Goal: Information Seeking & Learning: Learn about a topic

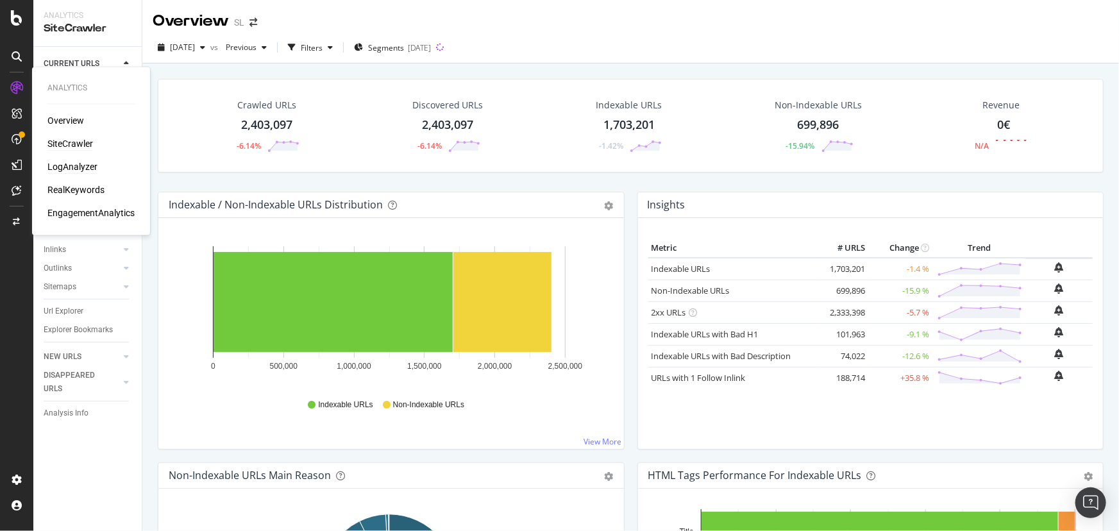
click at [64, 168] on div "LogAnalyzer" at bounding box center [72, 167] width 50 height 13
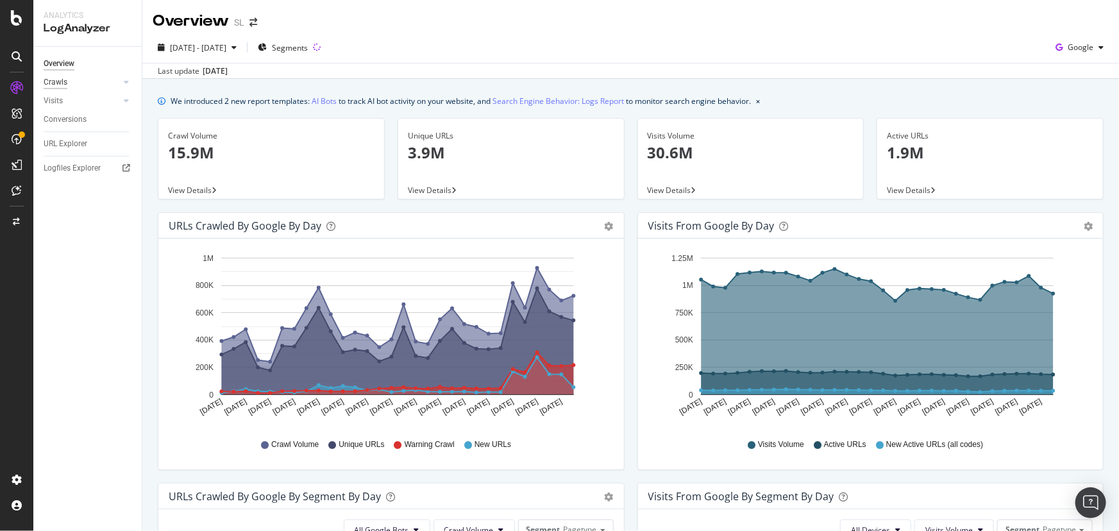
click at [59, 81] on div "Crawls" at bounding box center [56, 82] width 24 height 13
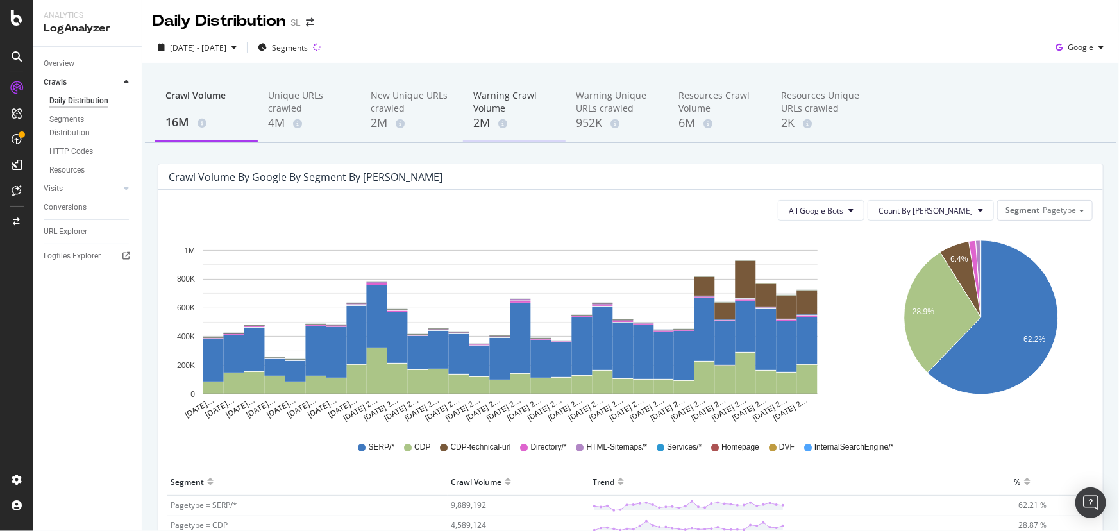
click at [493, 99] on div "Warning Crawl Volume" at bounding box center [514, 102] width 82 height 26
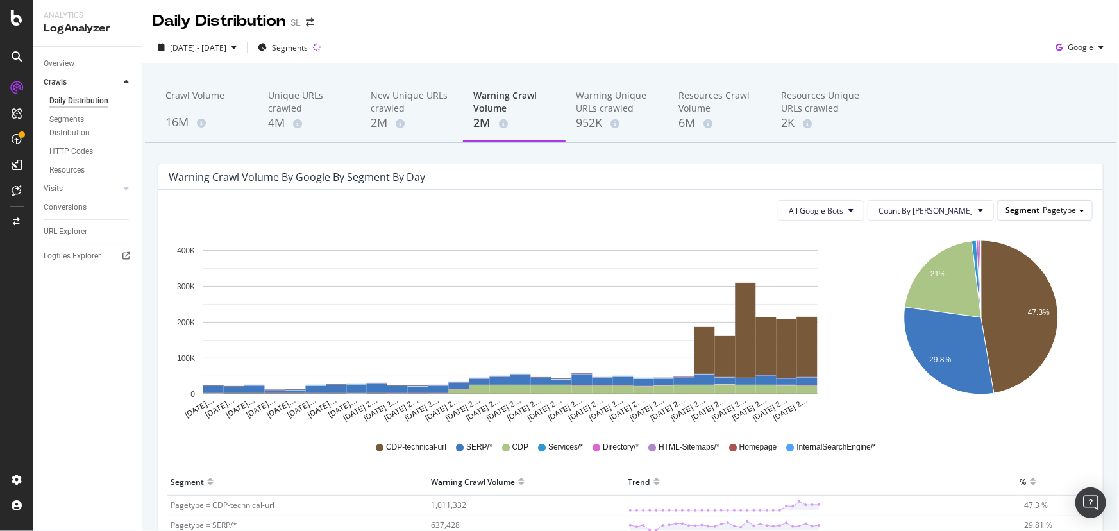
click at [1062, 210] on span "Pagetype" at bounding box center [1059, 210] width 33 height 11
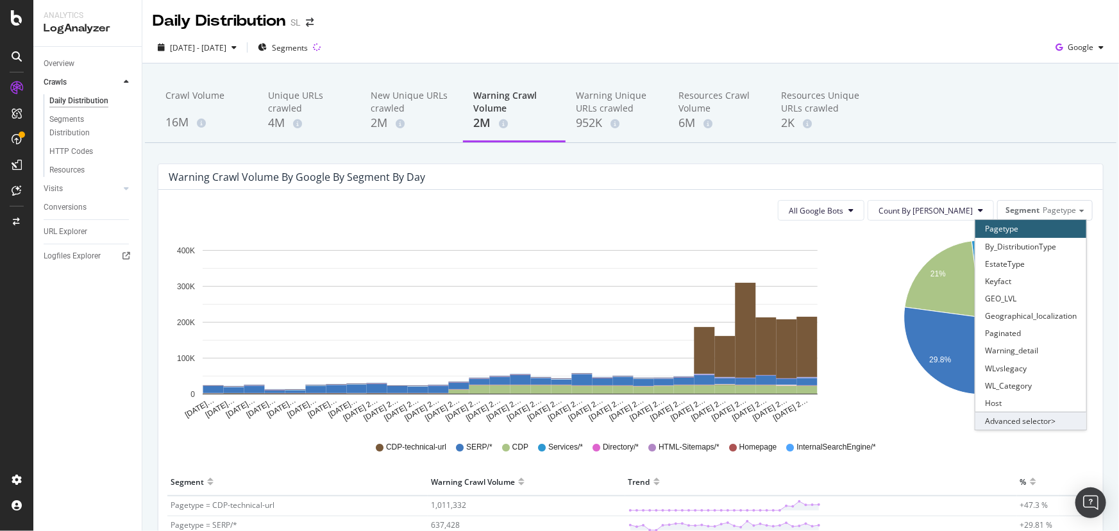
click at [1033, 426] on div "Advanced selector >" at bounding box center [1030, 421] width 111 height 18
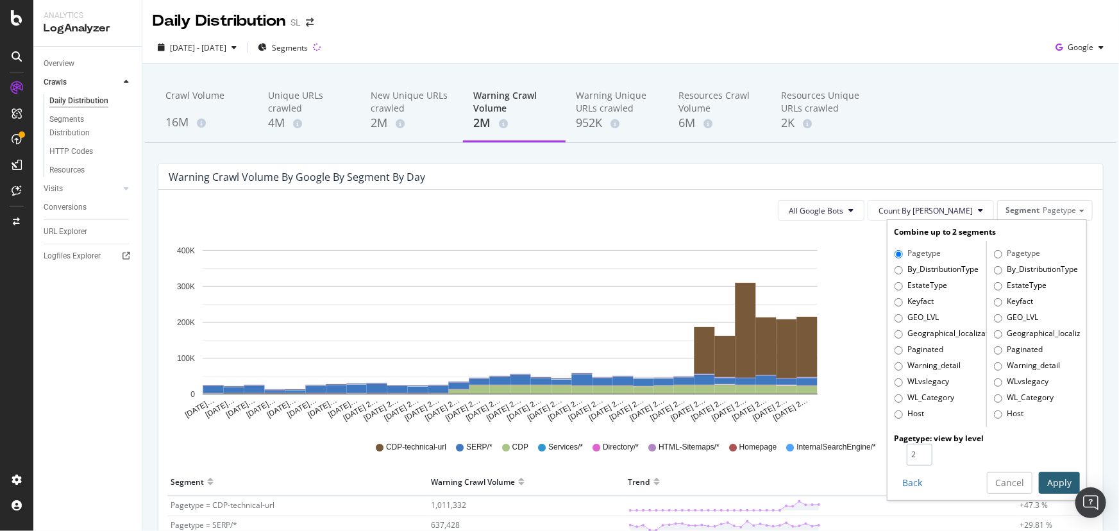
type input "2"
click at [917, 452] on input "2" at bounding box center [920, 455] width 26 height 22
click at [1062, 482] on button "Apply" at bounding box center [1059, 483] width 41 height 22
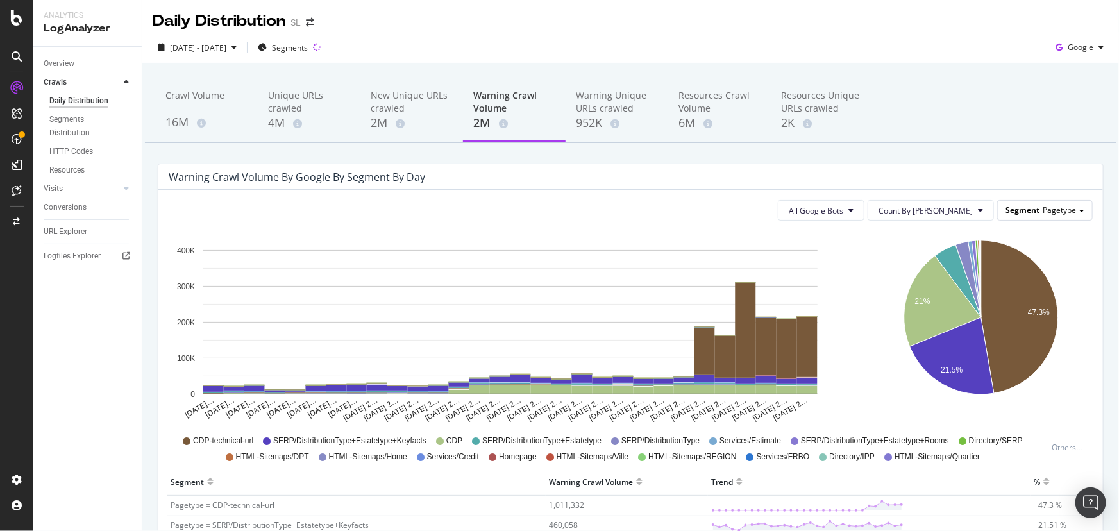
click at [1054, 213] on span "Pagetype" at bounding box center [1059, 210] width 33 height 11
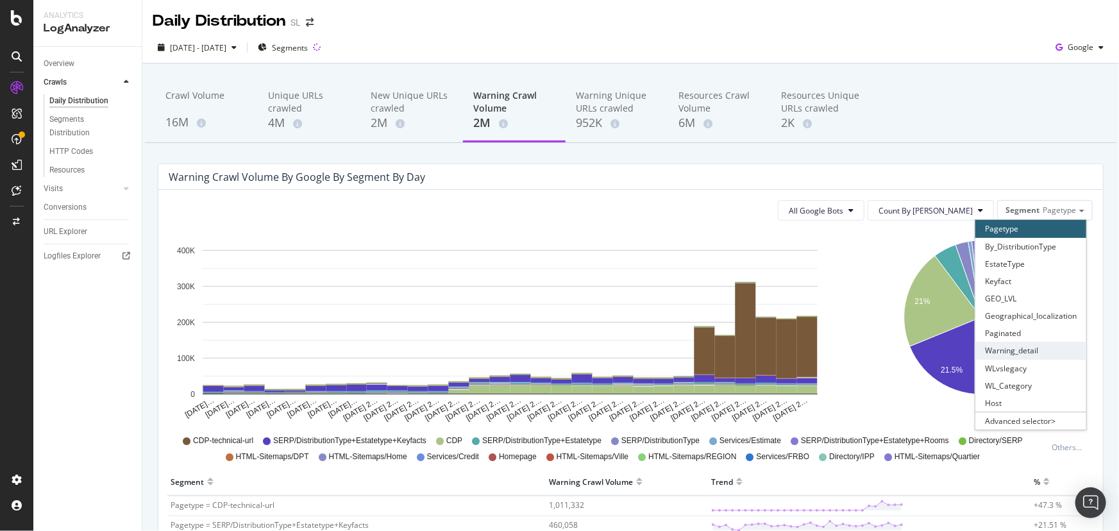
click at [1053, 353] on div "Warning_detail" at bounding box center [1030, 350] width 111 height 17
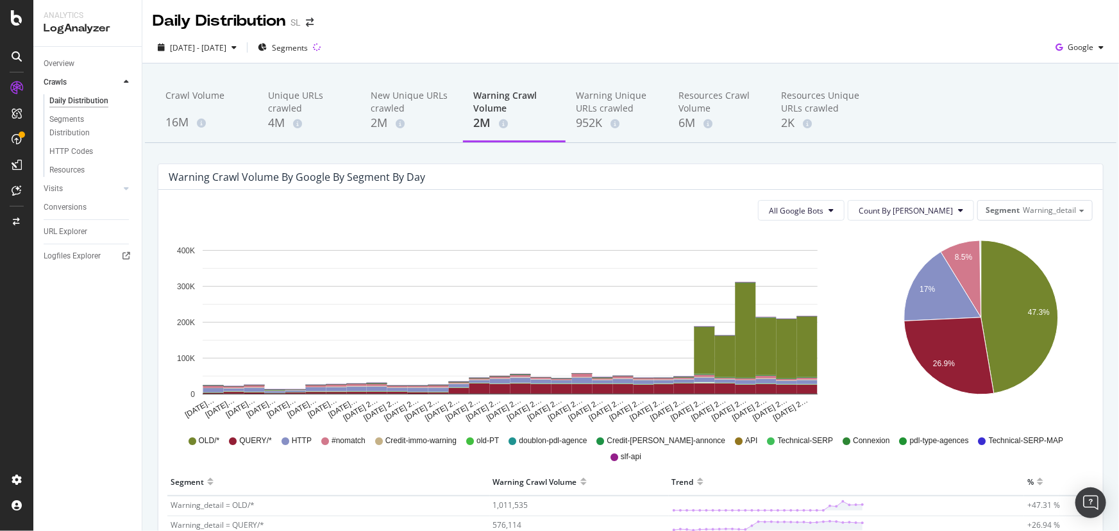
click at [1094, 398] on div "All Google Bots Count By Day Segment Warning_detail Hold CTRL while clicking to…" at bounding box center [630, 504] width 945 height 629
click at [1056, 212] on span "Warning_detail" at bounding box center [1049, 210] width 53 height 11
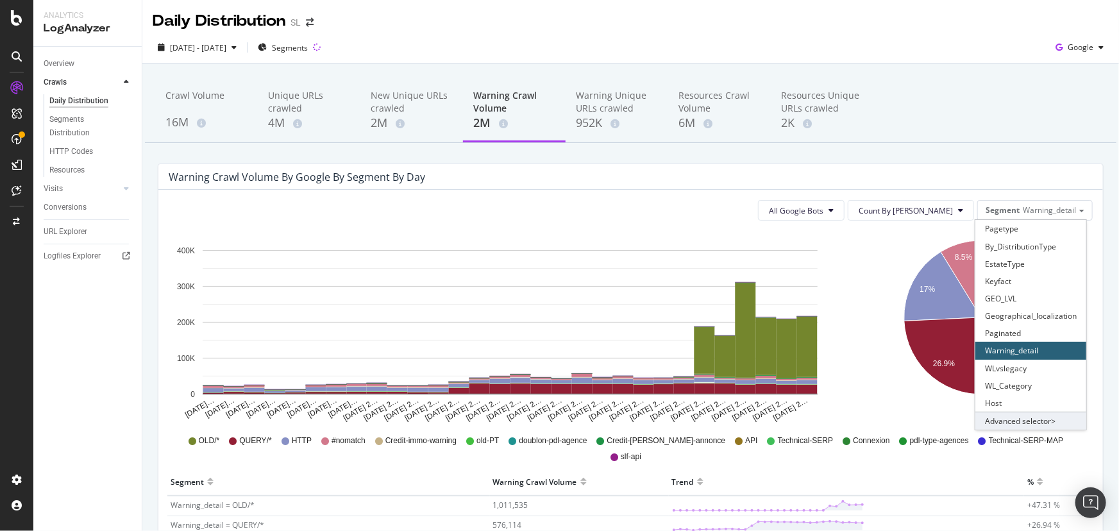
click at [1024, 418] on div "Advanced selector >" at bounding box center [1030, 421] width 111 height 18
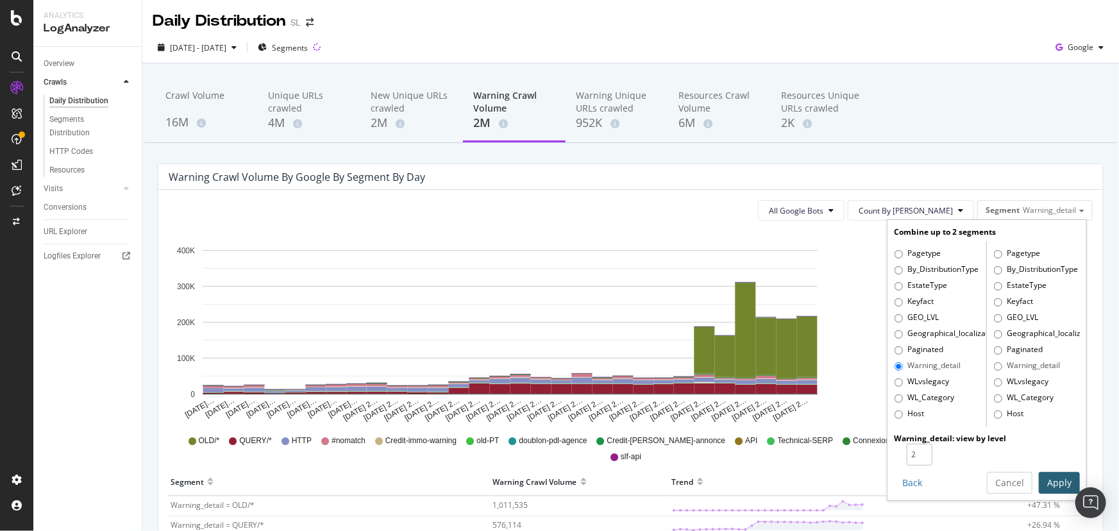
type input "2"
click at [913, 450] on input "2" at bounding box center [920, 455] width 26 height 22
click at [1042, 479] on button "Apply" at bounding box center [1059, 483] width 41 height 22
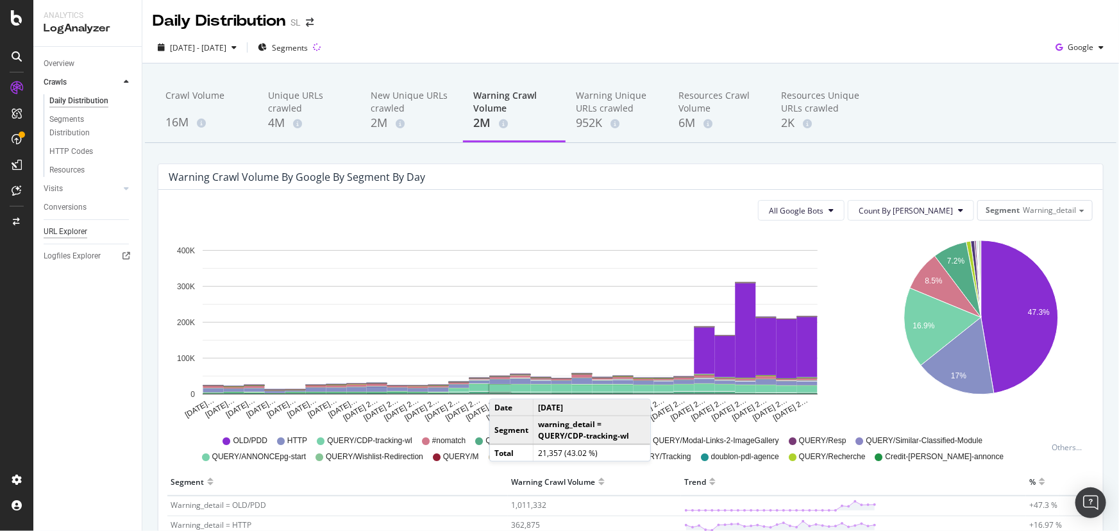
click at [65, 234] on div "URL Explorer" at bounding box center [66, 231] width 44 height 13
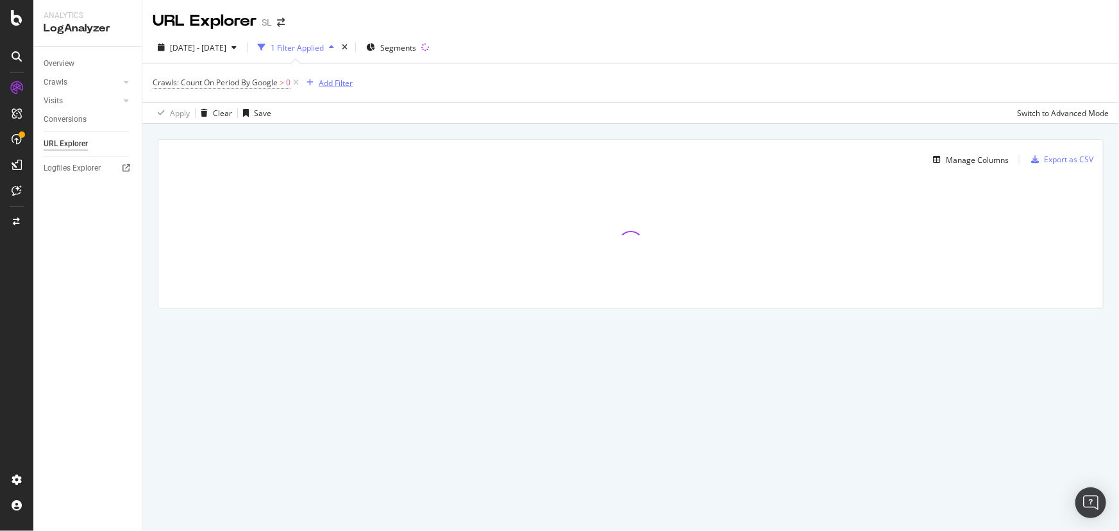
click at [332, 81] on div "Add Filter" at bounding box center [336, 83] width 34 height 11
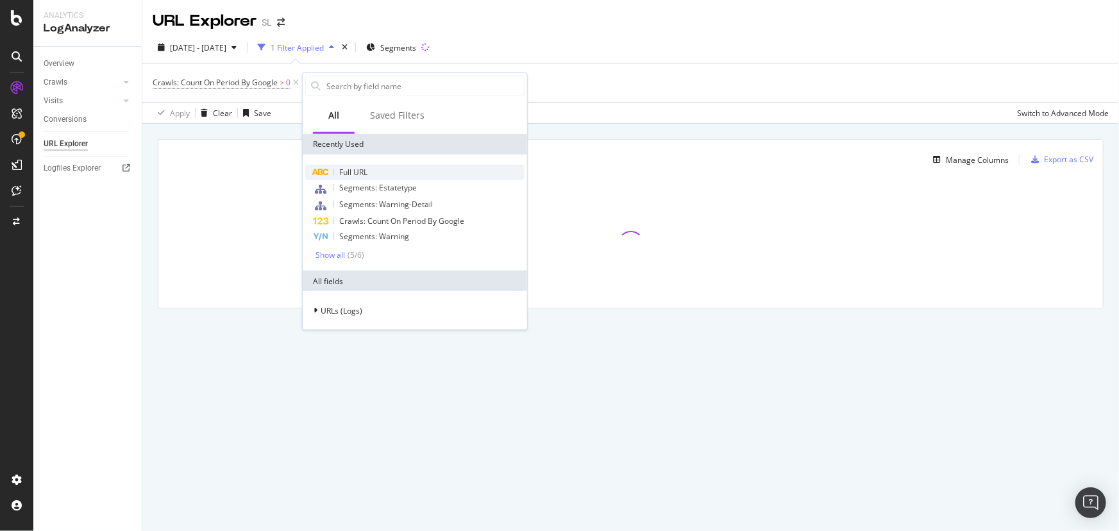
click at [371, 169] on div "Full URL" at bounding box center [414, 172] width 219 height 15
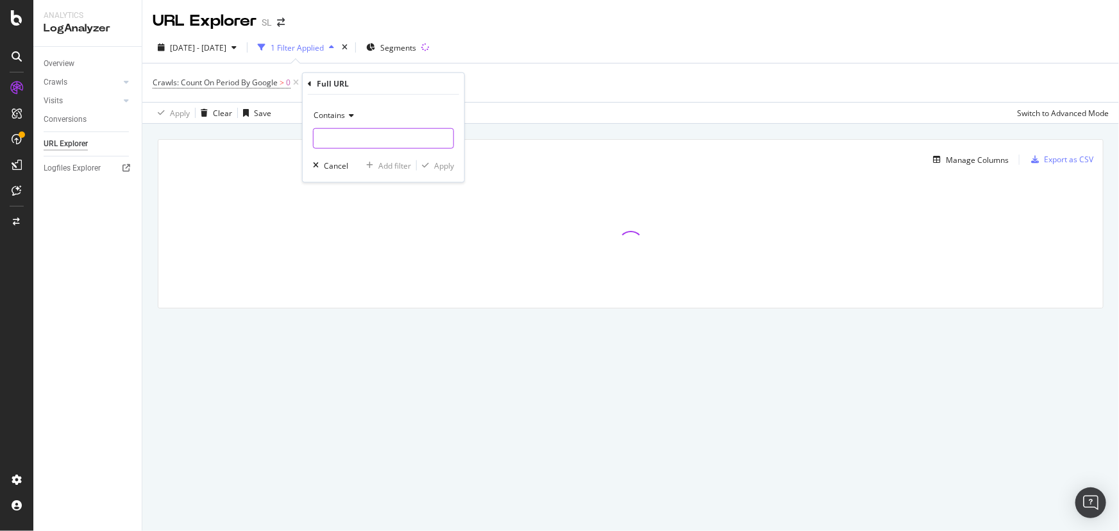
click at [353, 140] on input "text" at bounding box center [384, 138] width 140 height 21
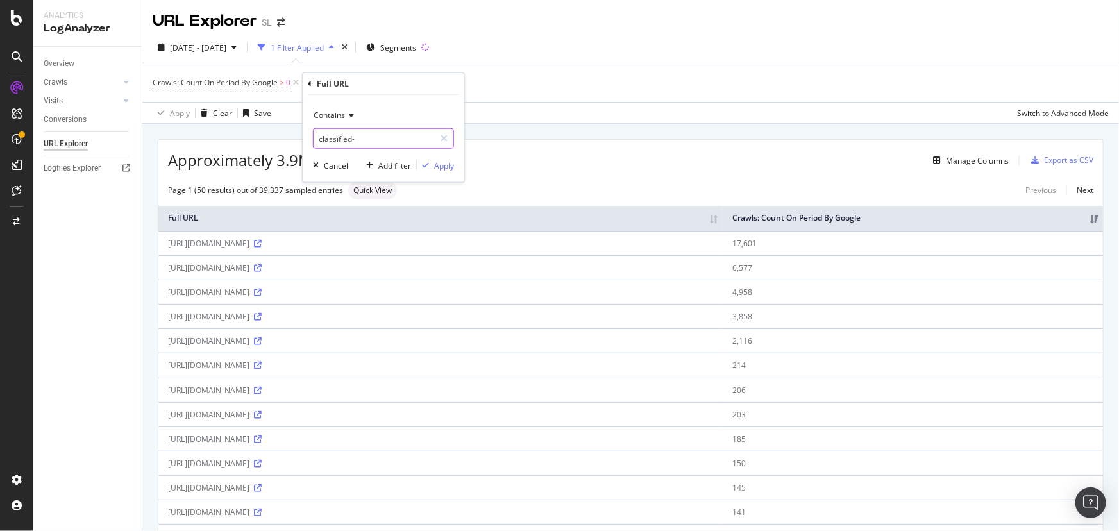
type input "classified-"
click at [434, 167] on div "Apply" at bounding box center [444, 165] width 20 height 11
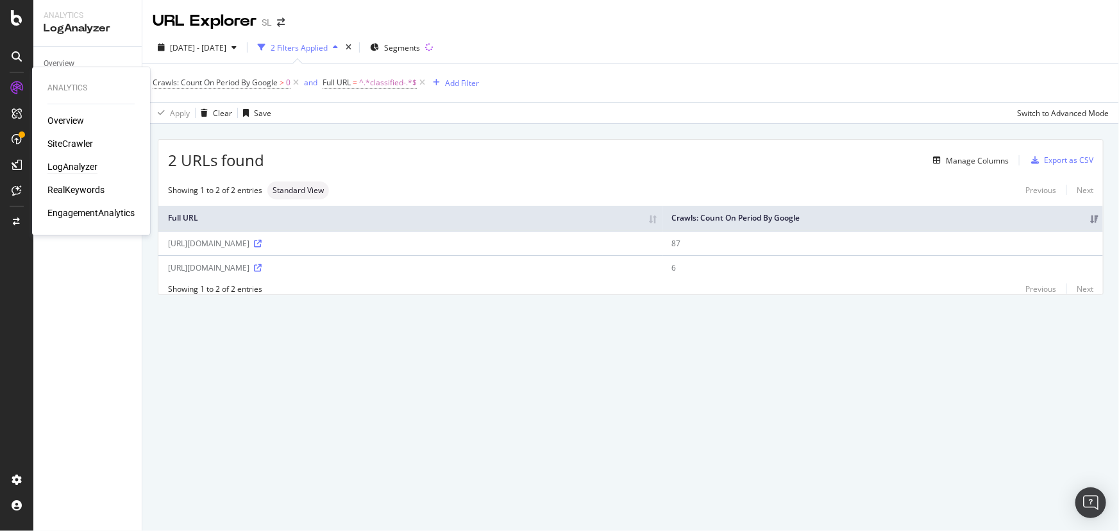
click at [60, 164] on div "LogAnalyzer" at bounding box center [72, 167] width 50 height 13
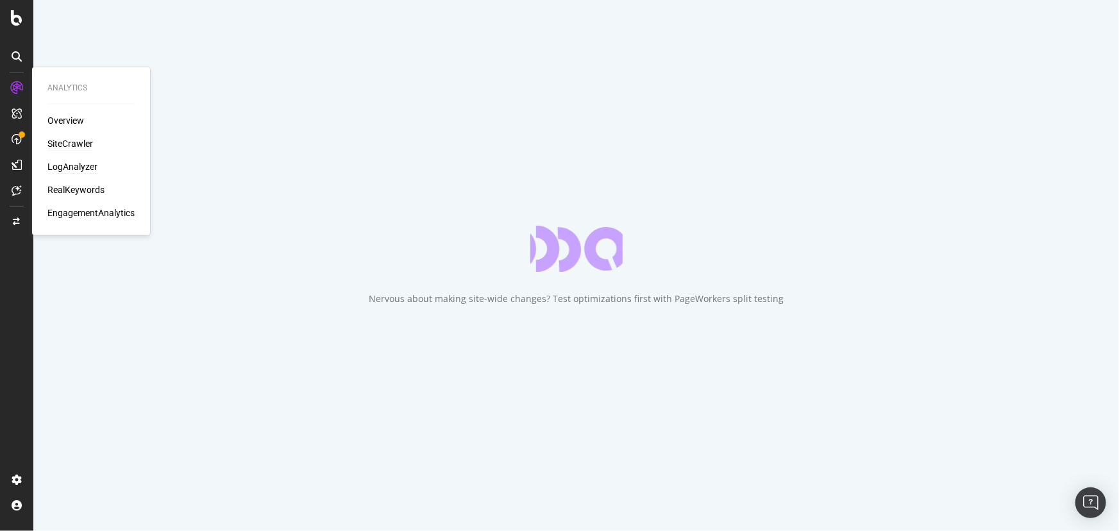
click at [59, 143] on div "SiteCrawler" at bounding box center [70, 144] width 46 height 13
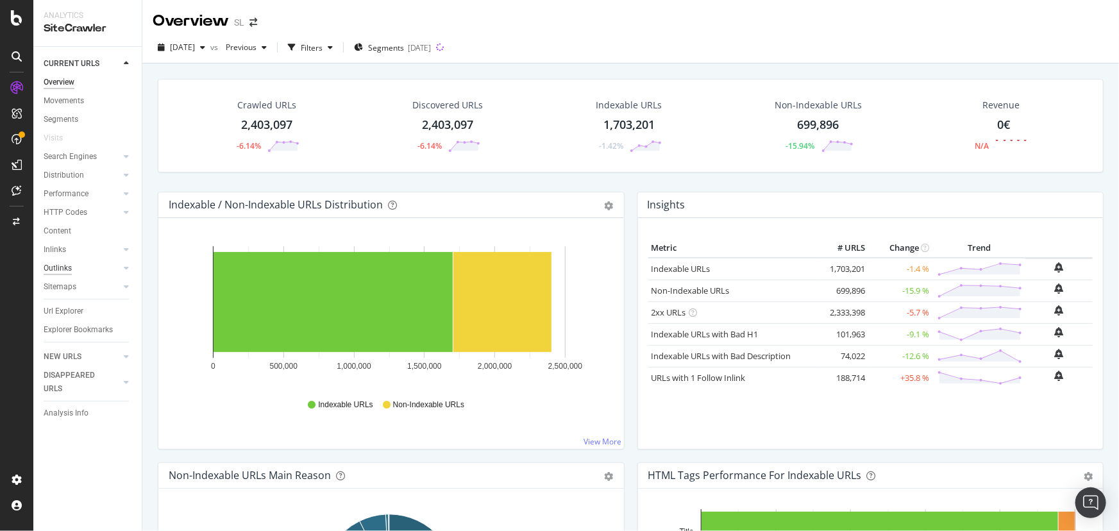
click at [60, 271] on div "Outlinks" at bounding box center [58, 268] width 28 height 13
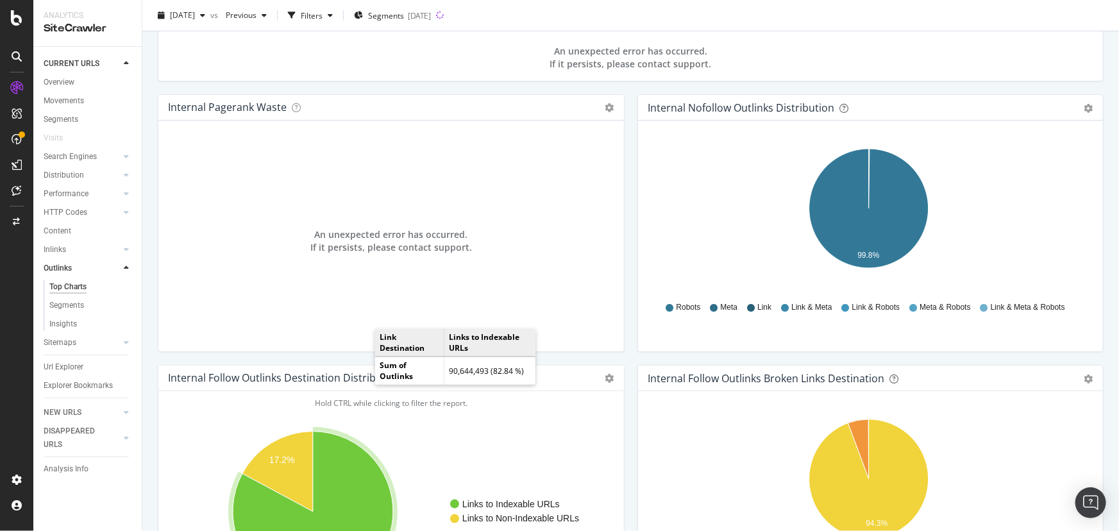
scroll to position [595, 0]
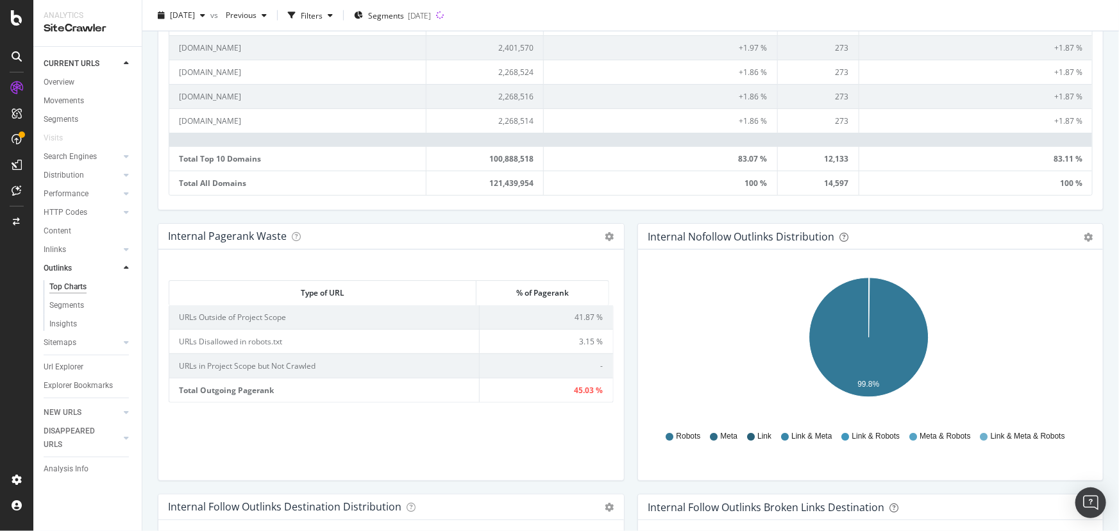
scroll to position [816, 0]
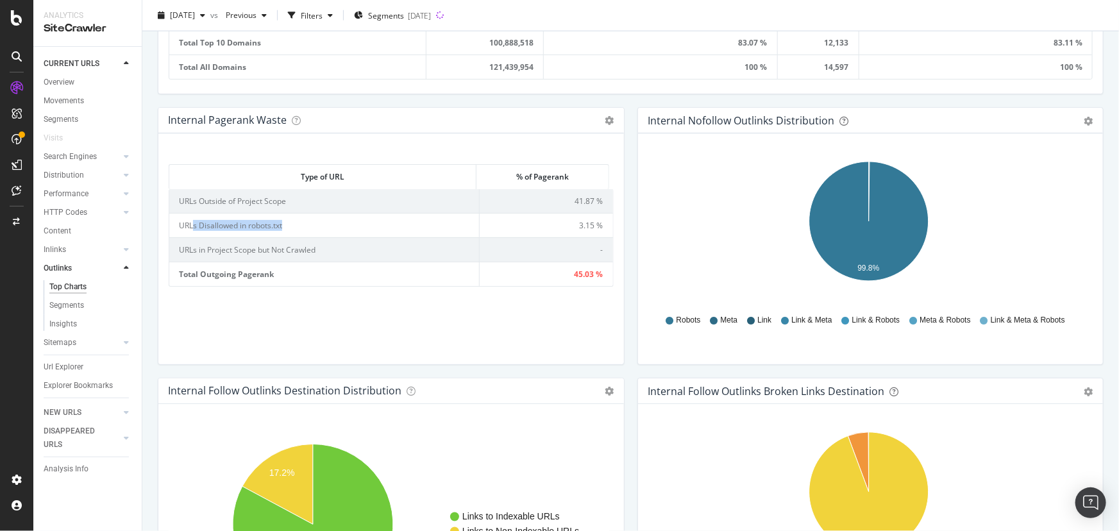
drag, startPoint x: 298, startPoint y: 218, endPoint x: 192, endPoint y: 219, distance: 105.2
click at [192, 219] on td "URLs Disallowed in robots.txt" at bounding box center [324, 225] width 310 height 24
drag, startPoint x: 562, startPoint y: 224, endPoint x: 599, endPoint y: 223, distance: 36.6
click at [599, 223] on td "3.15 %" at bounding box center [546, 225] width 133 height 24
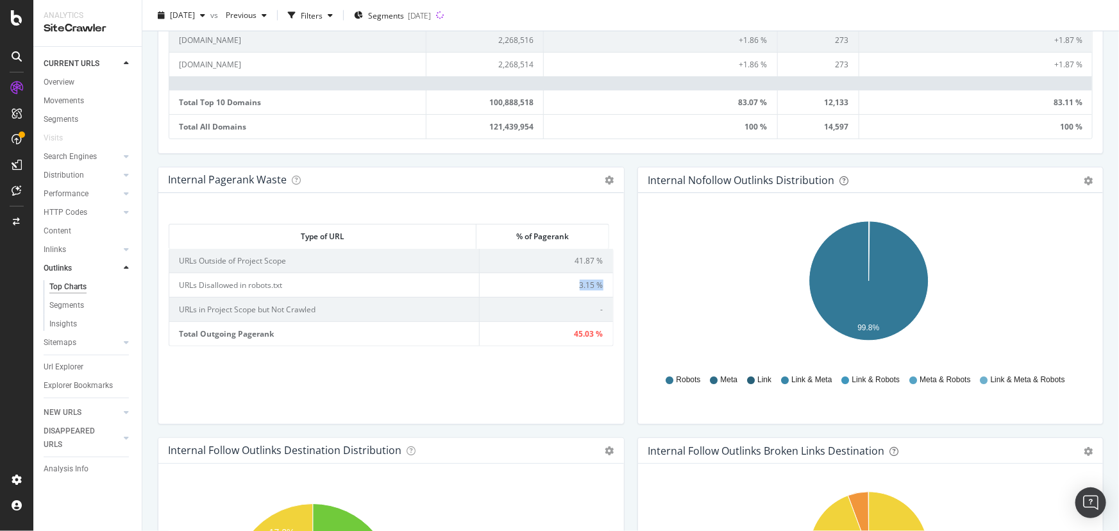
scroll to position [757, 0]
click at [590, 280] on span "3.15 %" at bounding box center [592, 283] width 24 height 11
drag, startPoint x: 173, startPoint y: 281, endPoint x: 600, endPoint y: 285, distance: 427.8
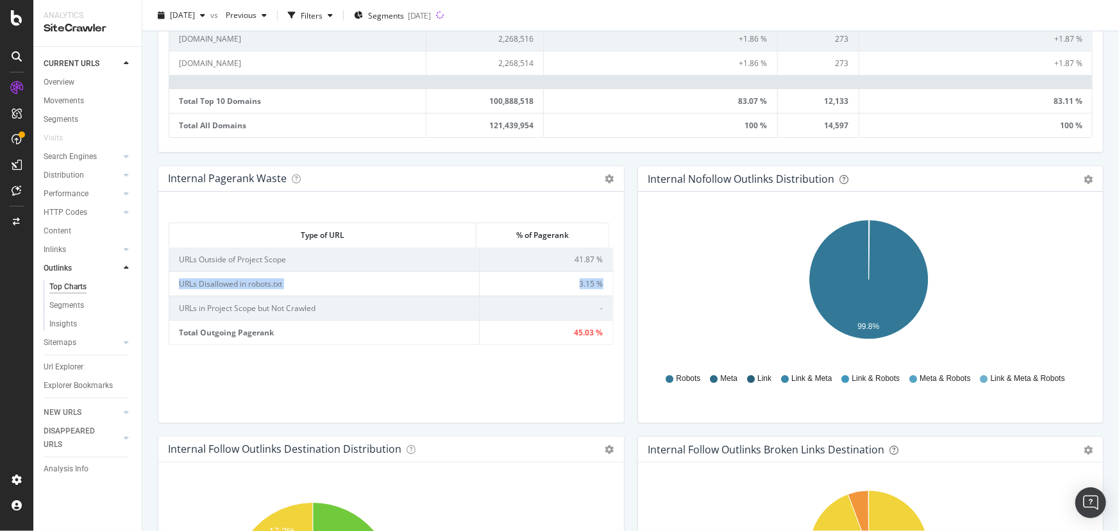
click at [600, 285] on tr "URLs Disallowed in robots.txt 3.15 %" at bounding box center [391, 283] width 444 height 24
click at [582, 281] on span "3.15 %" at bounding box center [592, 283] width 24 height 11
drag, startPoint x: 576, startPoint y: 282, endPoint x: 368, endPoint y: 278, distance: 207.8
click at [596, 282] on span "3.15 %" at bounding box center [592, 283] width 24 height 11
drag, startPoint x: 207, startPoint y: 278, endPoint x: 267, endPoint y: 282, distance: 60.4
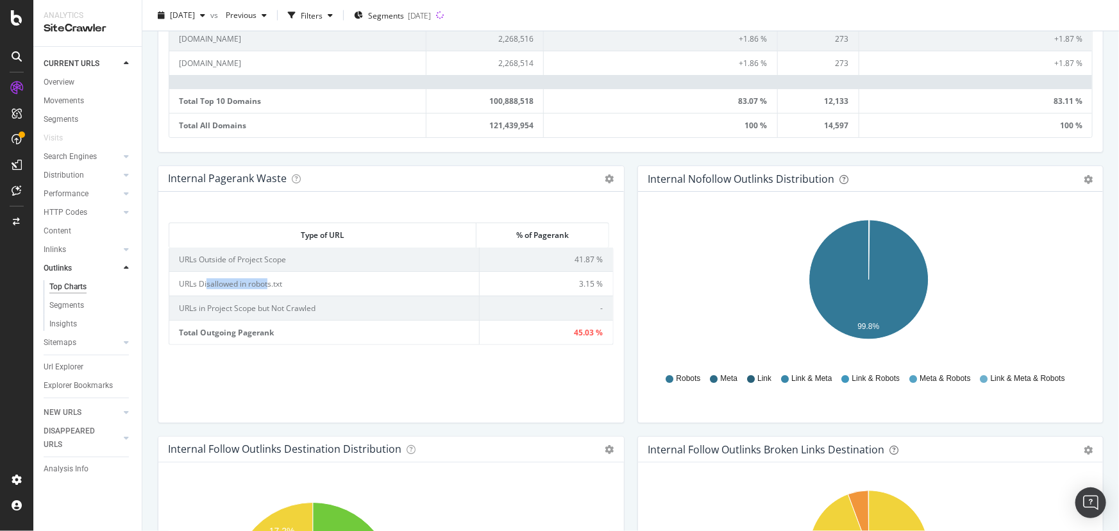
click at [267, 282] on td "URLs Disallowed in robots.txt" at bounding box center [324, 283] width 310 height 24
drag, startPoint x: 575, startPoint y: 282, endPoint x: 609, endPoint y: 279, distance: 34.8
click at [609, 279] on div "Type of URL % of Pagerank Type of URL % of Pagerank URLs Outside of Project Sco…" at bounding box center [391, 307] width 466 height 231
click at [602, 273] on td "3.15 %" at bounding box center [546, 283] width 133 height 24
click at [583, 278] on span "3.15 %" at bounding box center [592, 283] width 24 height 11
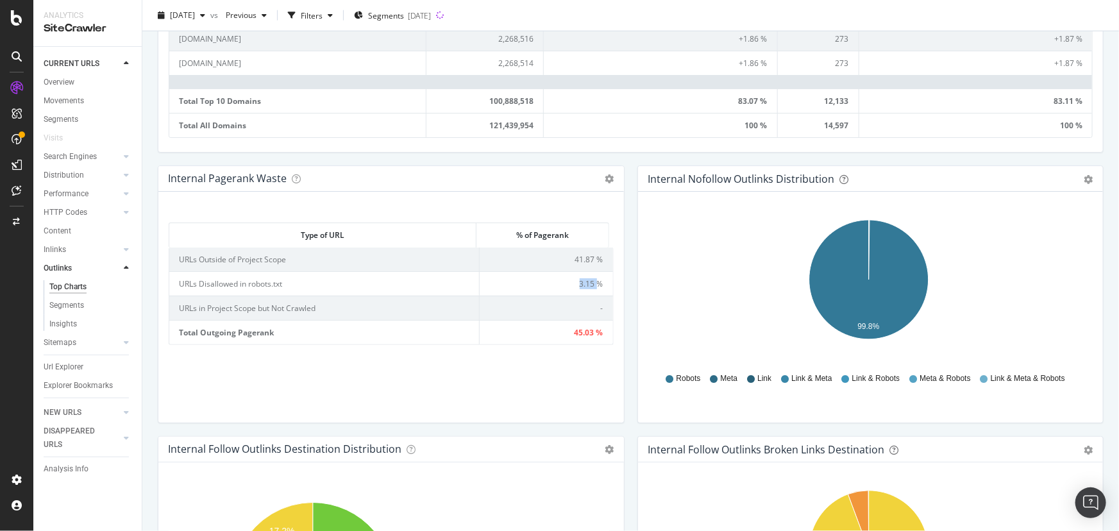
click at [583, 278] on span "3.15 %" at bounding box center [592, 283] width 24 height 11
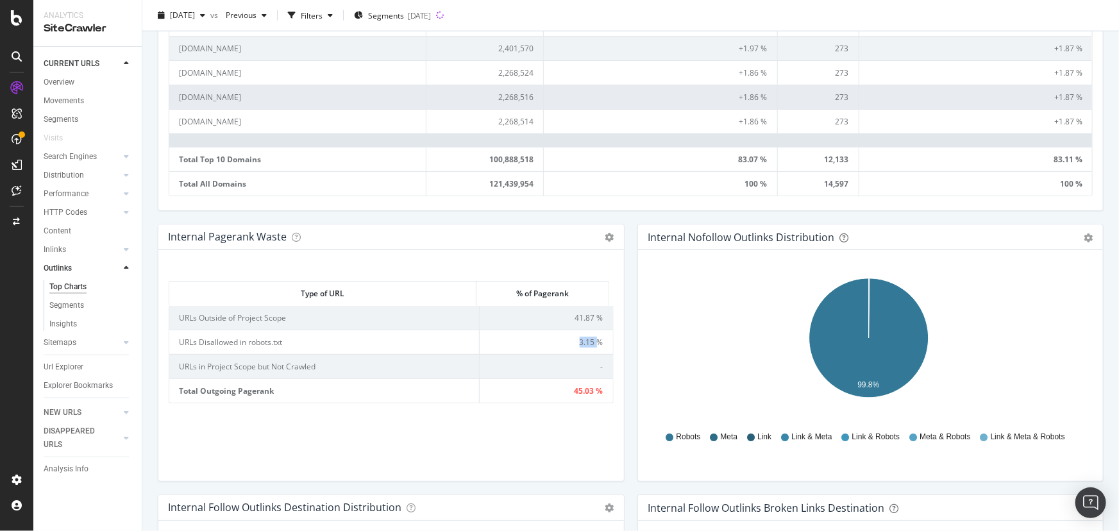
scroll to position [350, 0]
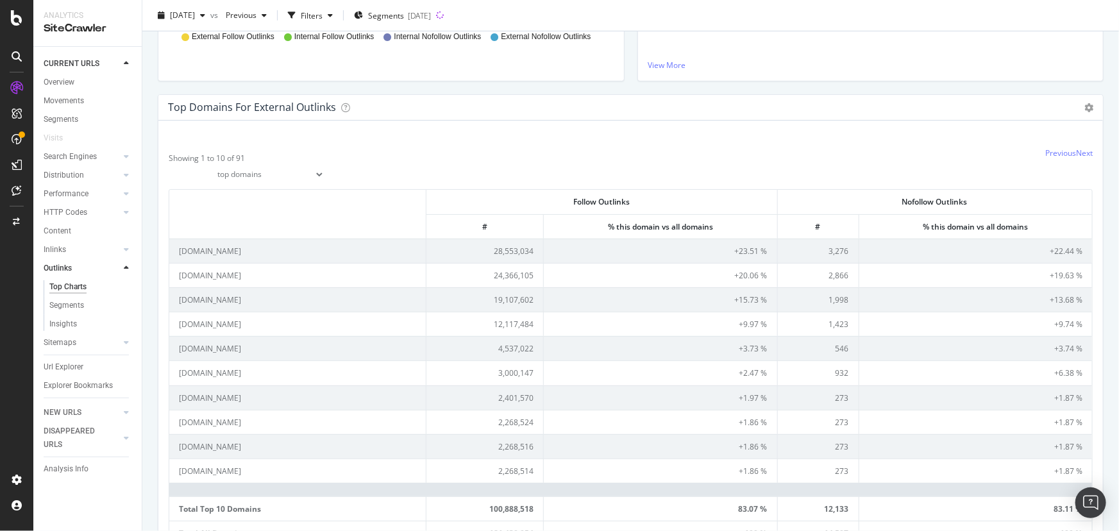
click at [317, 181] on select "top domains top subdomains" at bounding box center [247, 175] width 156 height 22
select select "links/top/subdomains"
click at [169, 164] on select "top domains top subdomains" at bounding box center [247, 175] width 156 height 22
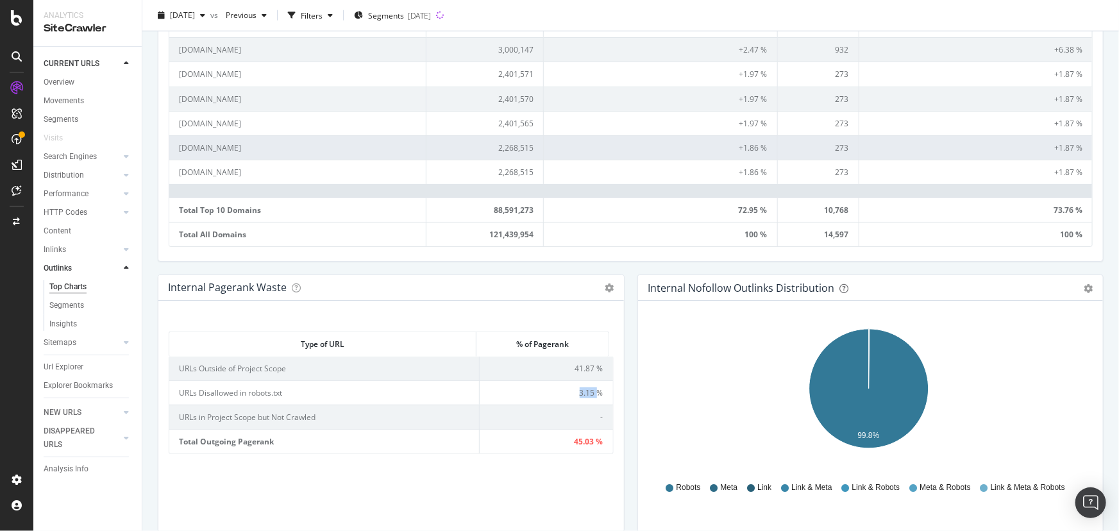
scroll to position [408, 0]
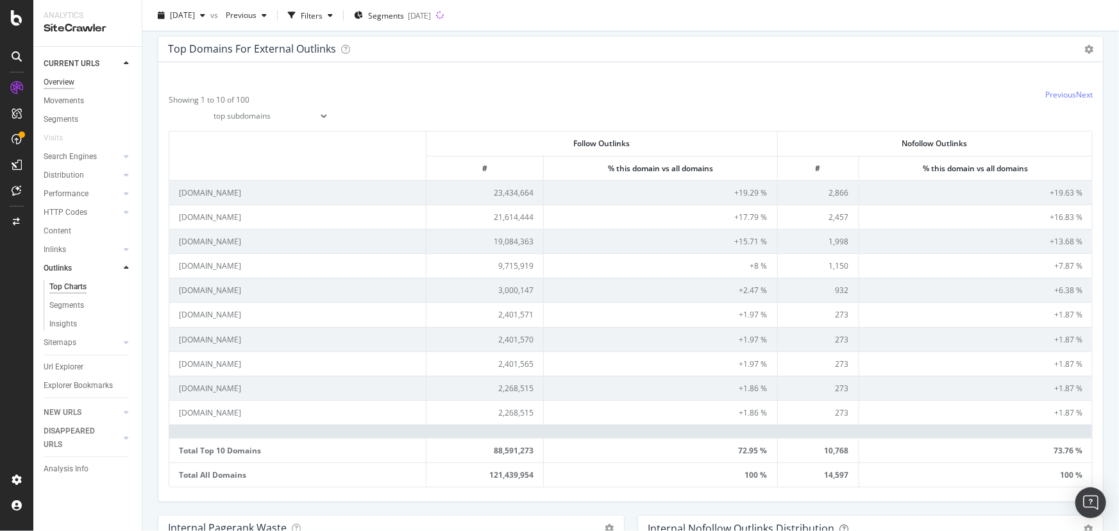
click at [64, 82] on div "Overview" at bounding box center [59, 82] width 31 height 13
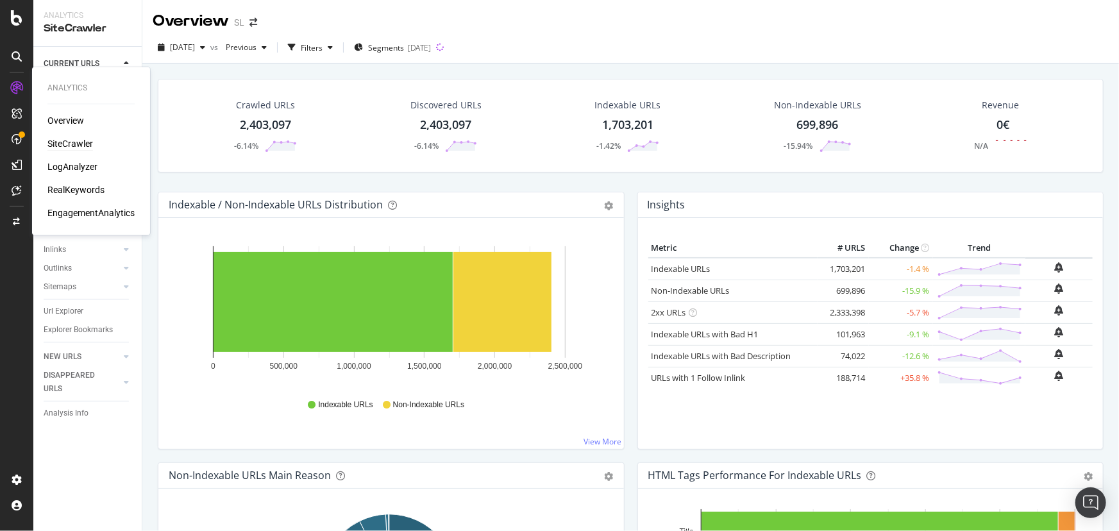
click at [72, 138] on div "SiteCrawler" at bounding box center [70, 144] width 46 height 13
